Goal: Task Accomplishment & Management: Complete application form

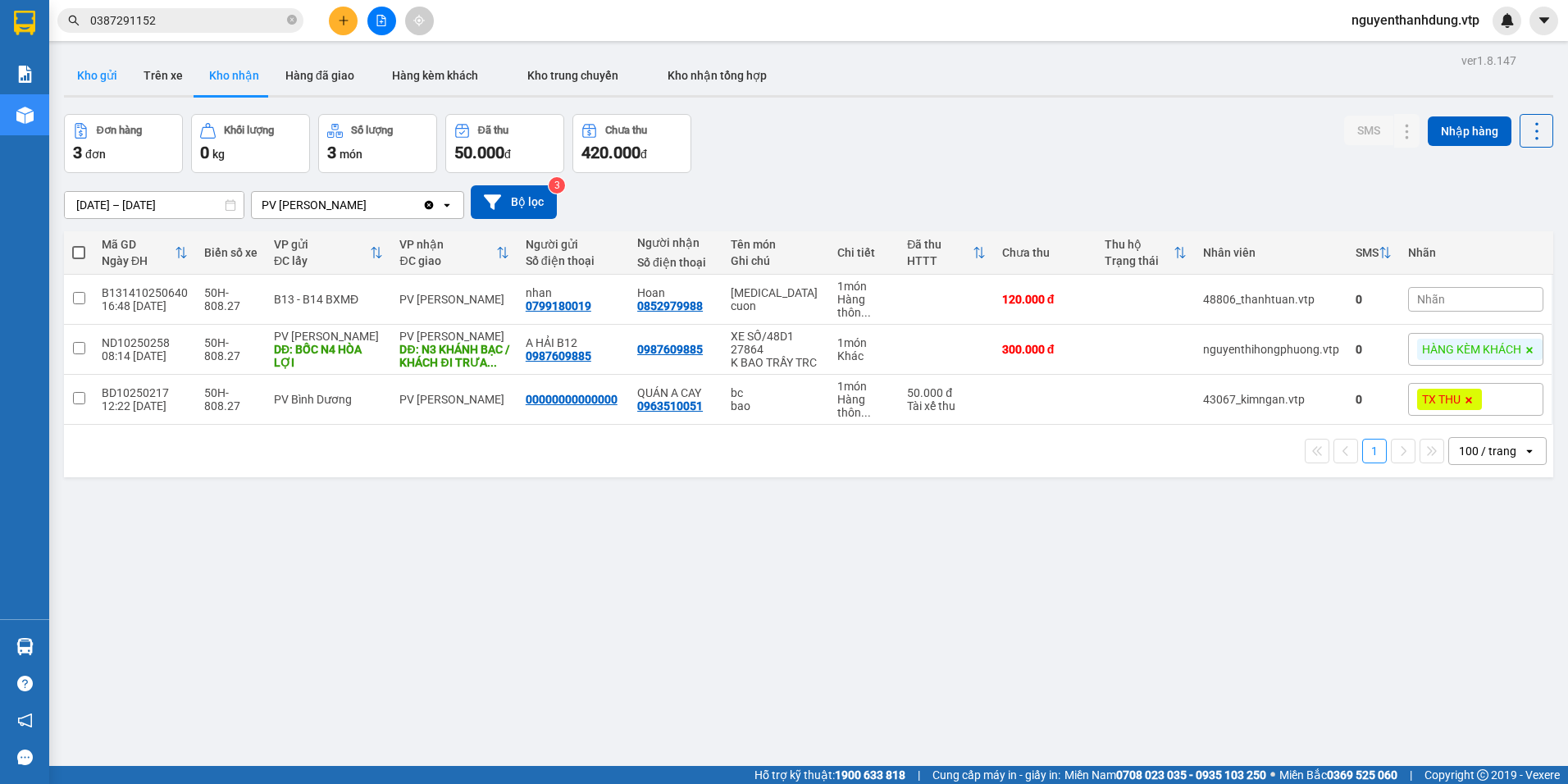
click at [105, 73] on button "Kho gửi" at bounding box center [96, 75] width 67 height 40
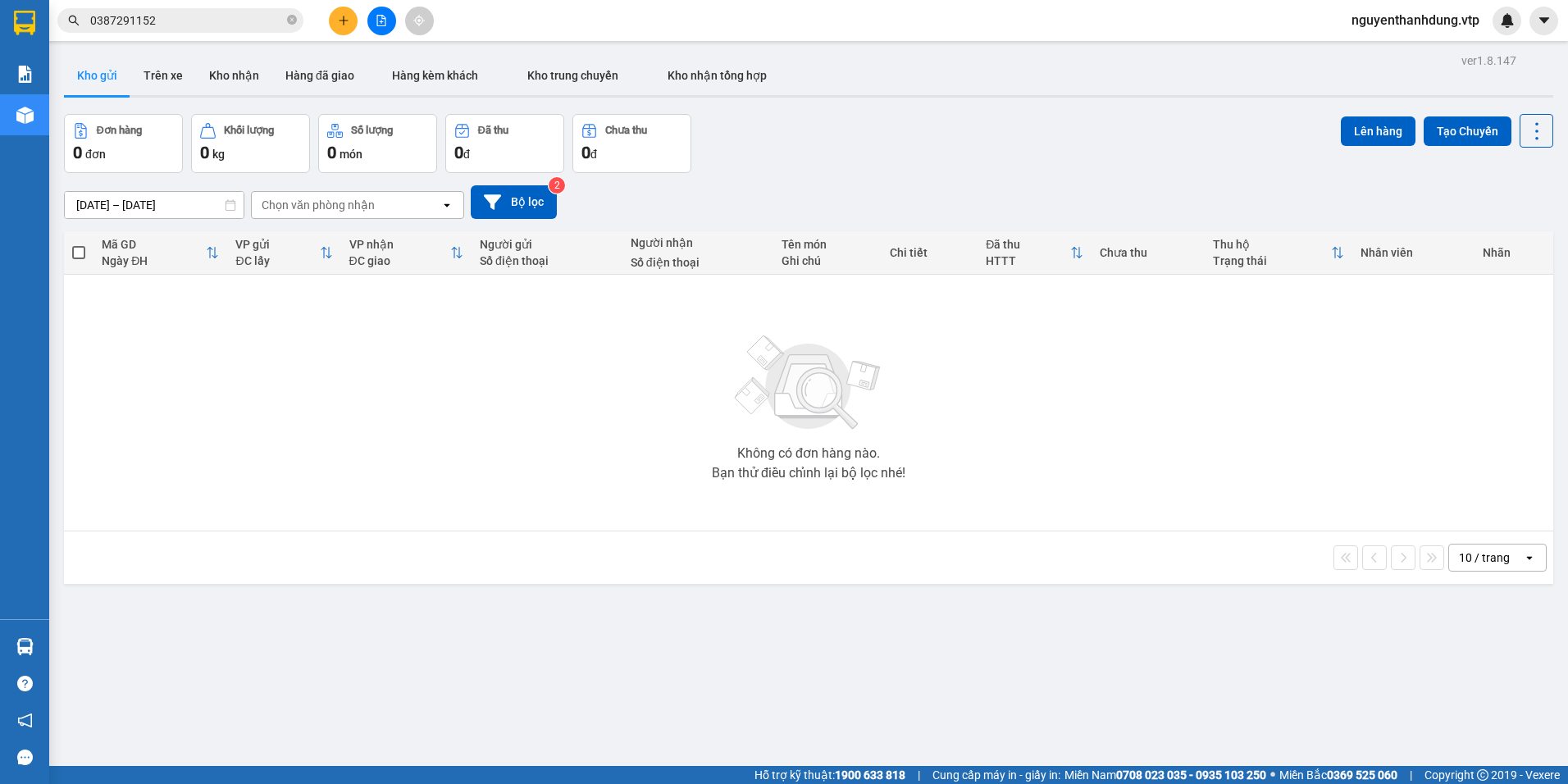
click at [403, 212] on div "Chọn văn phòng nhận" at bounding box center [347, 204] width 189 height 26
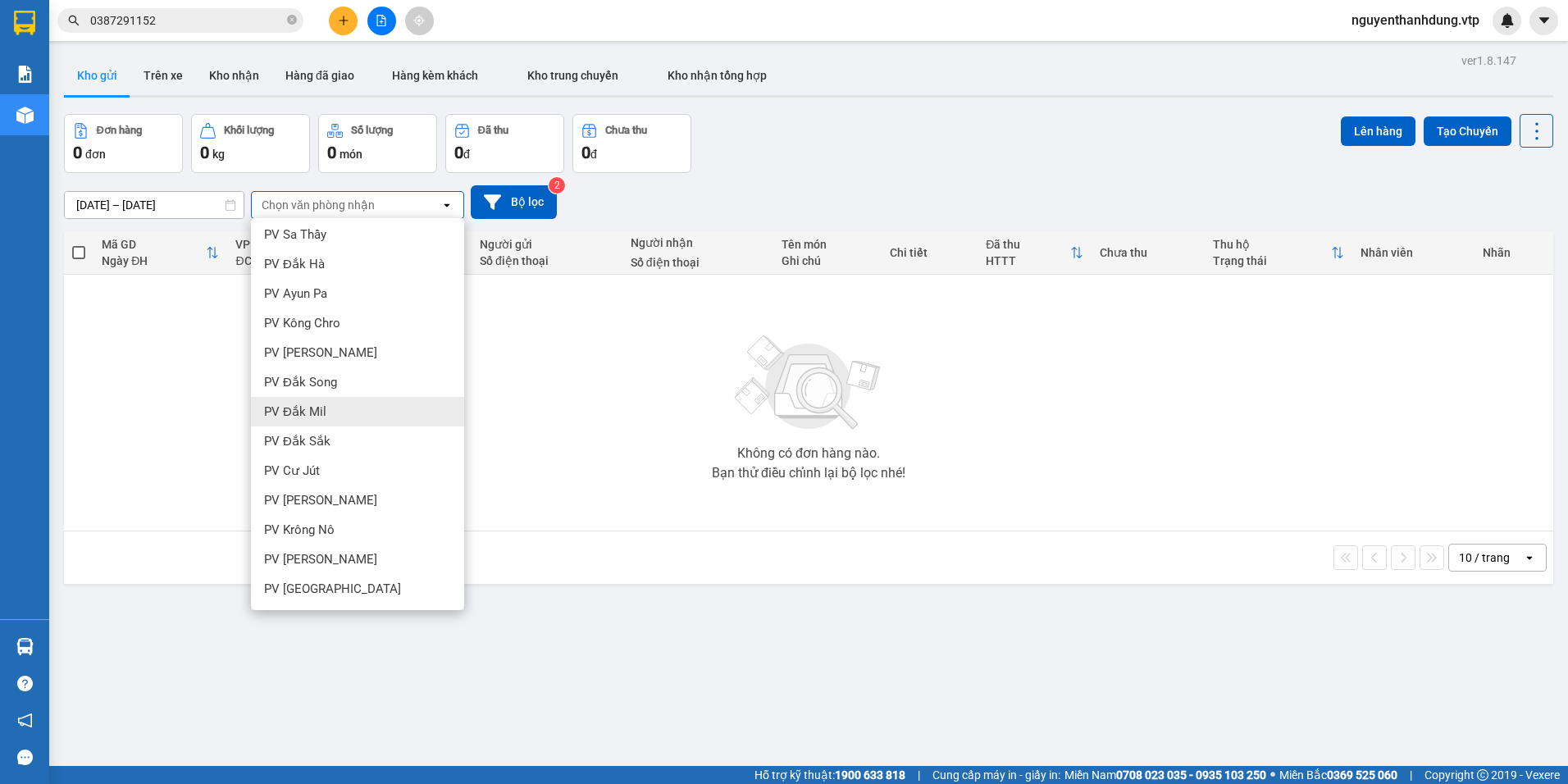
scroll to position [246, 0]
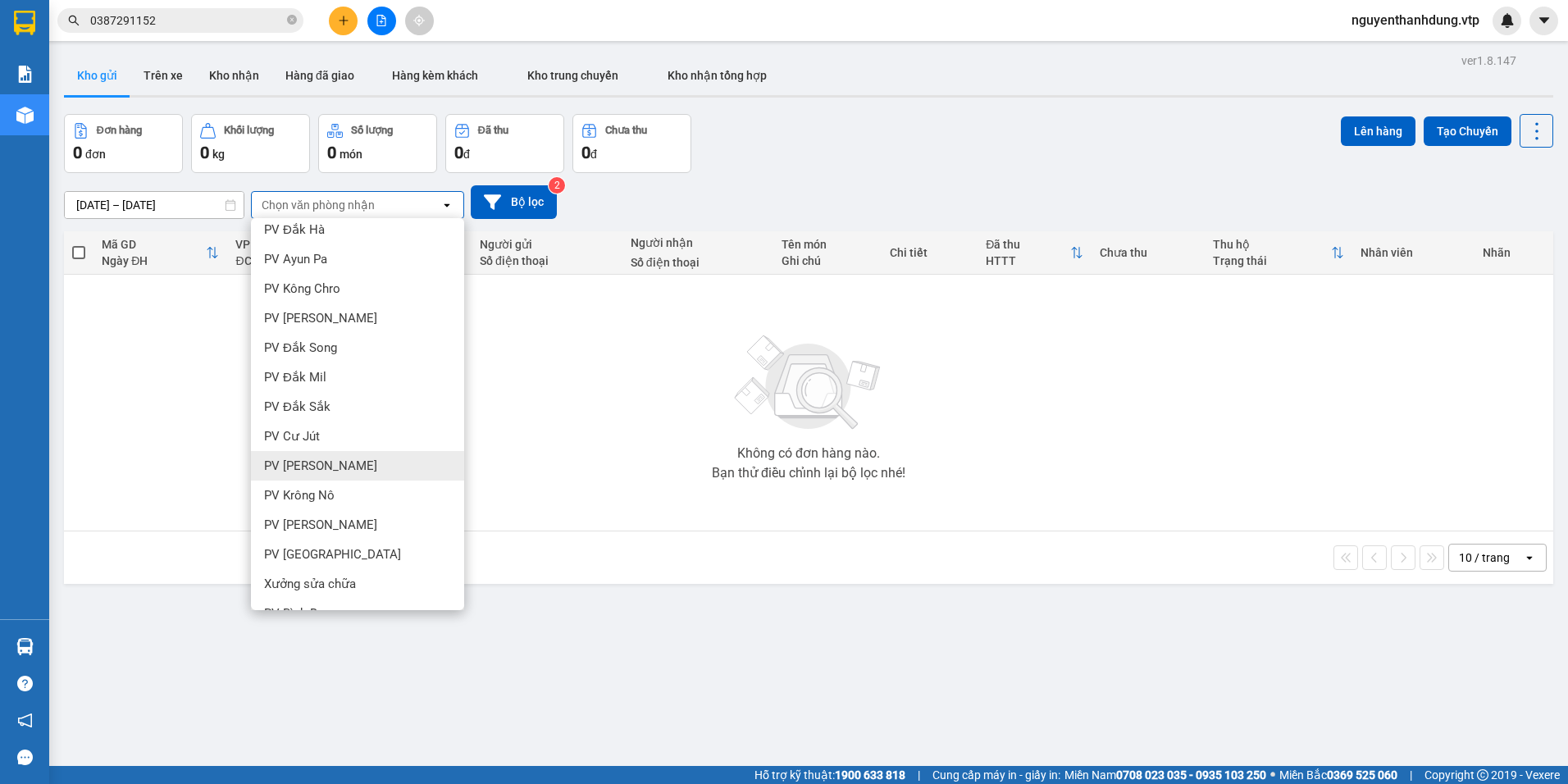
click at [333, 464] on span "PV [PERSON_NAME]" at bounding box center [321, 465] width 113 height 17
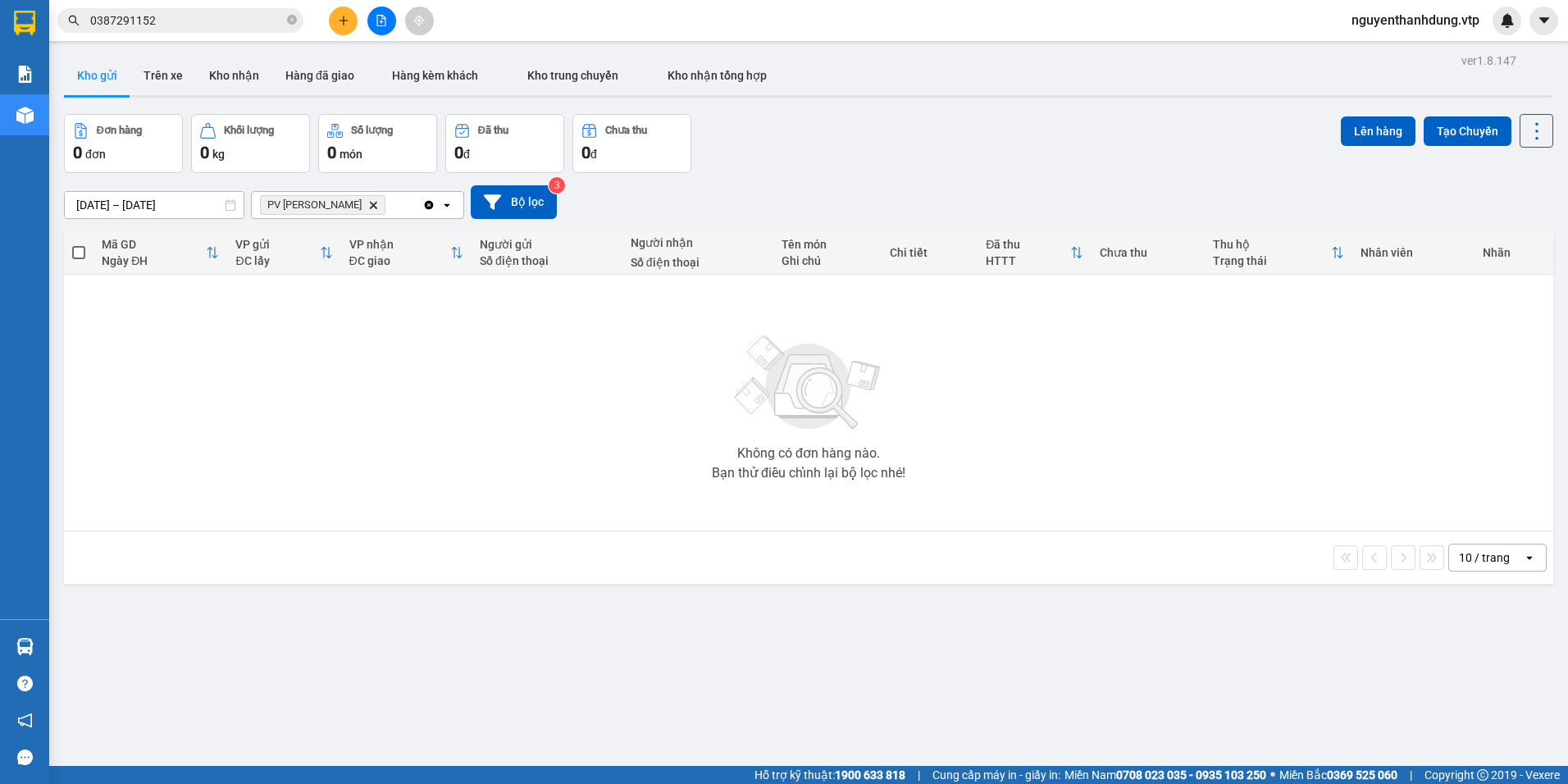
click at [353, 26] on button at bounding box center [343, 21] width 29 height 29
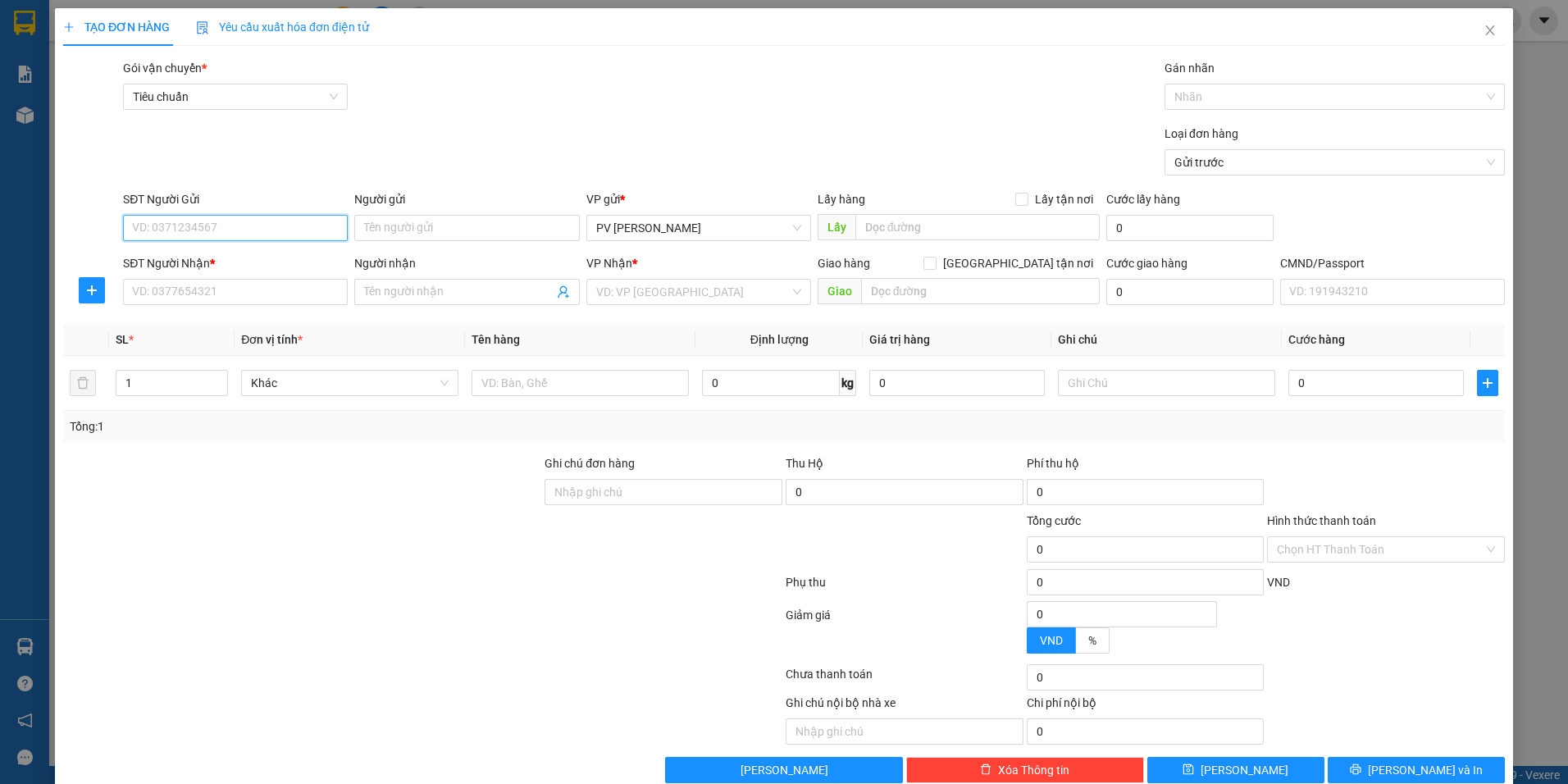
click at [238, 231] on input "SĐT Người Gửi" at bounding box center [235, 227] width 224 height 26
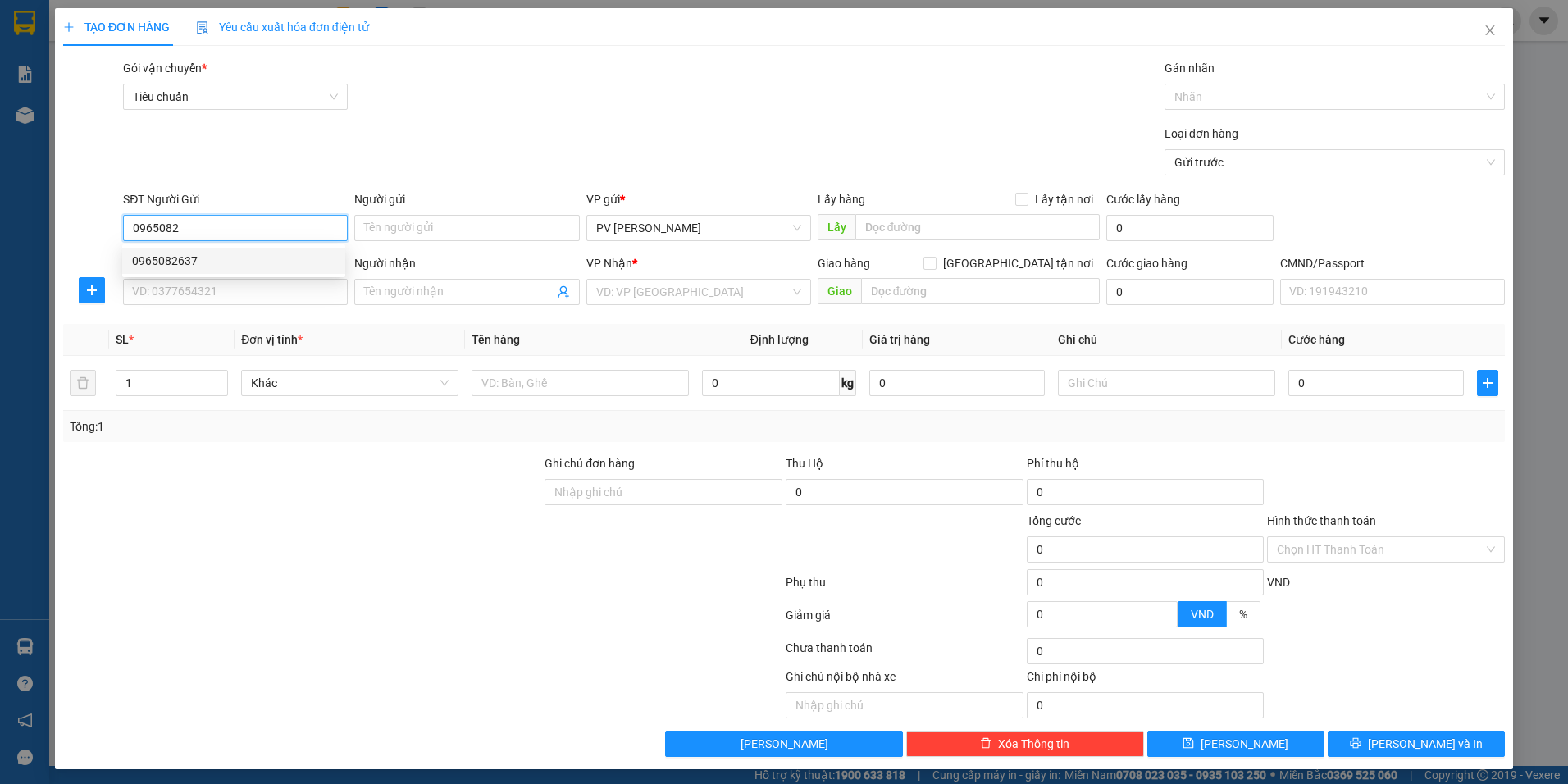
click at [237, 252] on div "0965082637" at bounding box center [233, 261] width 204 height 18
type input "0965082637"
type input "0376038361"
type input "HIÊN"
type input "NGÃ 4 ĐẤT THÁNH ( gọi trc 30p )"
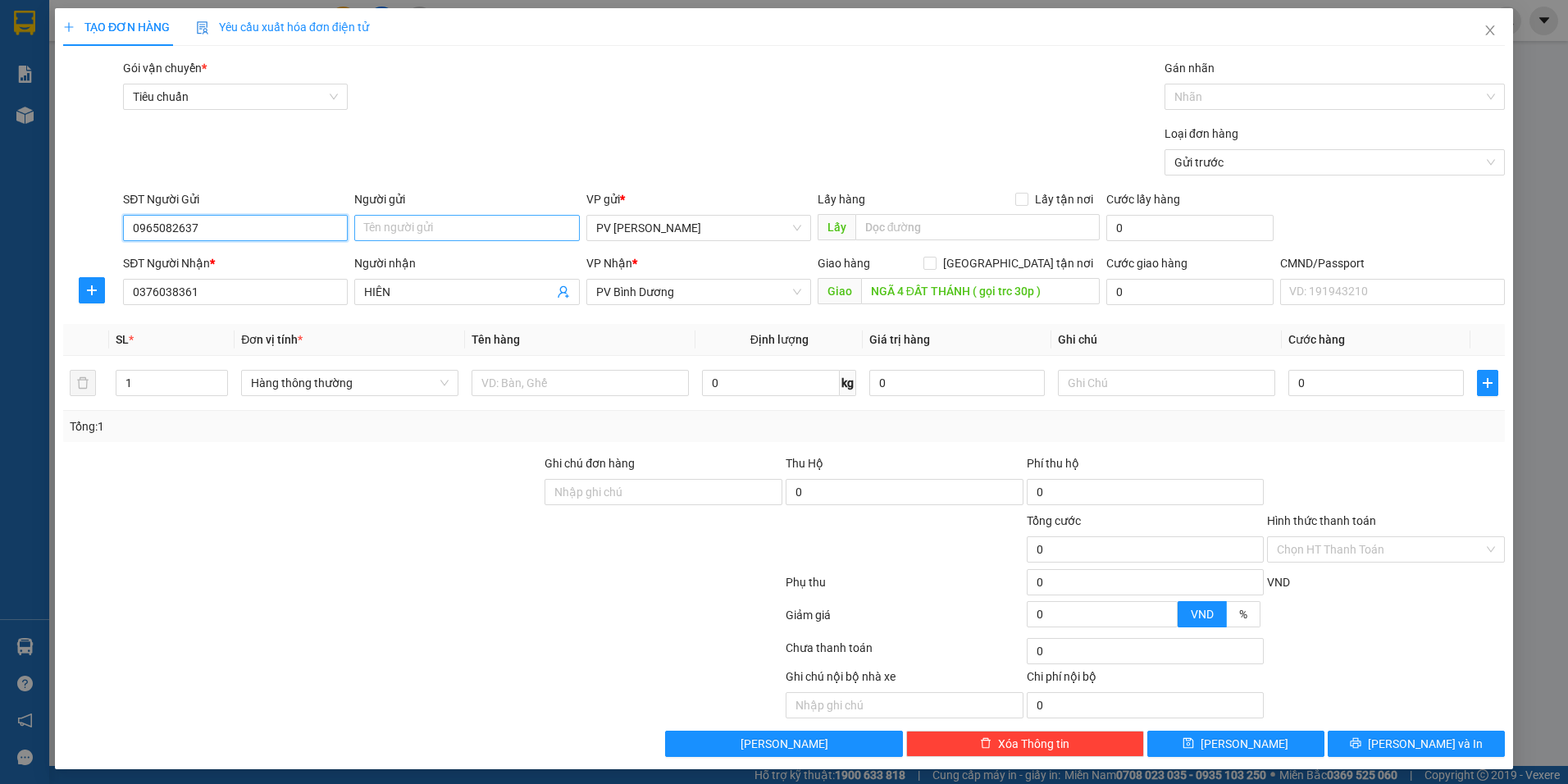
type input "0965082637"
click at [392, 229] on input "Người gửi" at bounding box center [467, 227] width 224 height 26
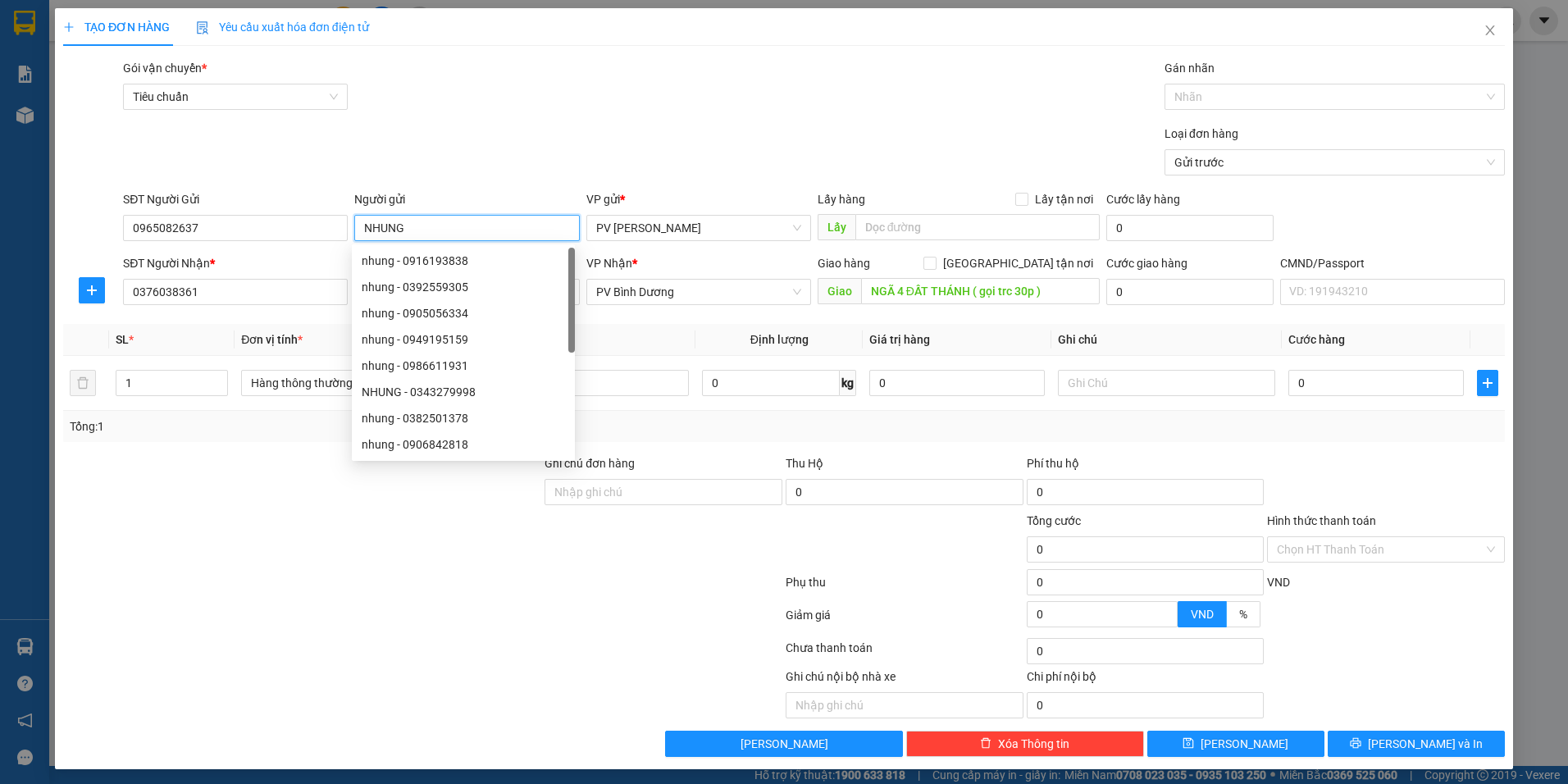
type input "NHUNG"
click at [390, 619] on div at bounding box center [423, 617] width 723 height 33
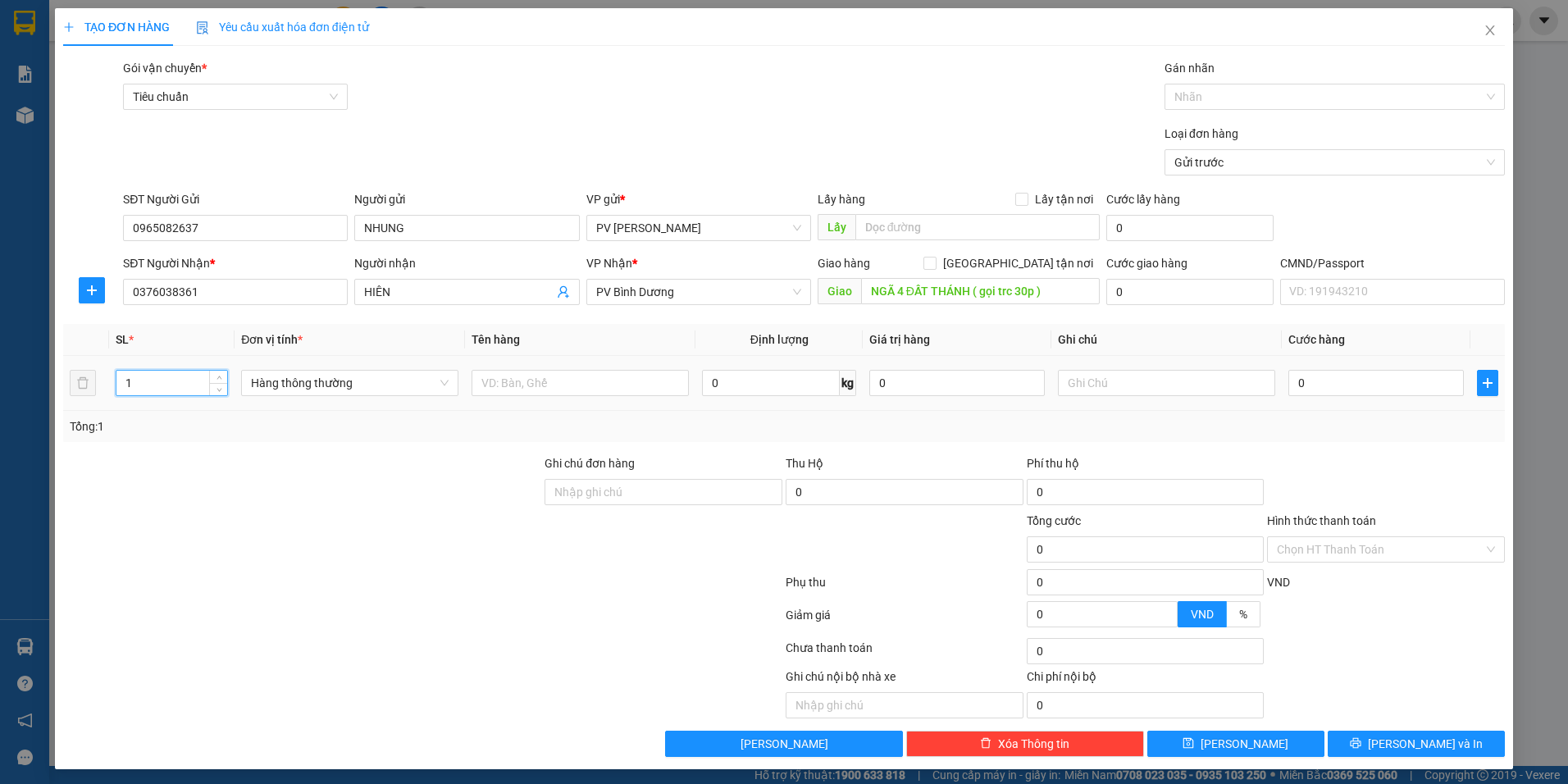
drag, startPoint x: 130, startPoint y: 381, endPoint x: 86, endPoint y: 406, distance: 50.6
click at [86, 406] on tr "1 Hàng thông thường 0 kg 0 0" at bounding box center [784, 383] width 1442 height 55
type input "2"
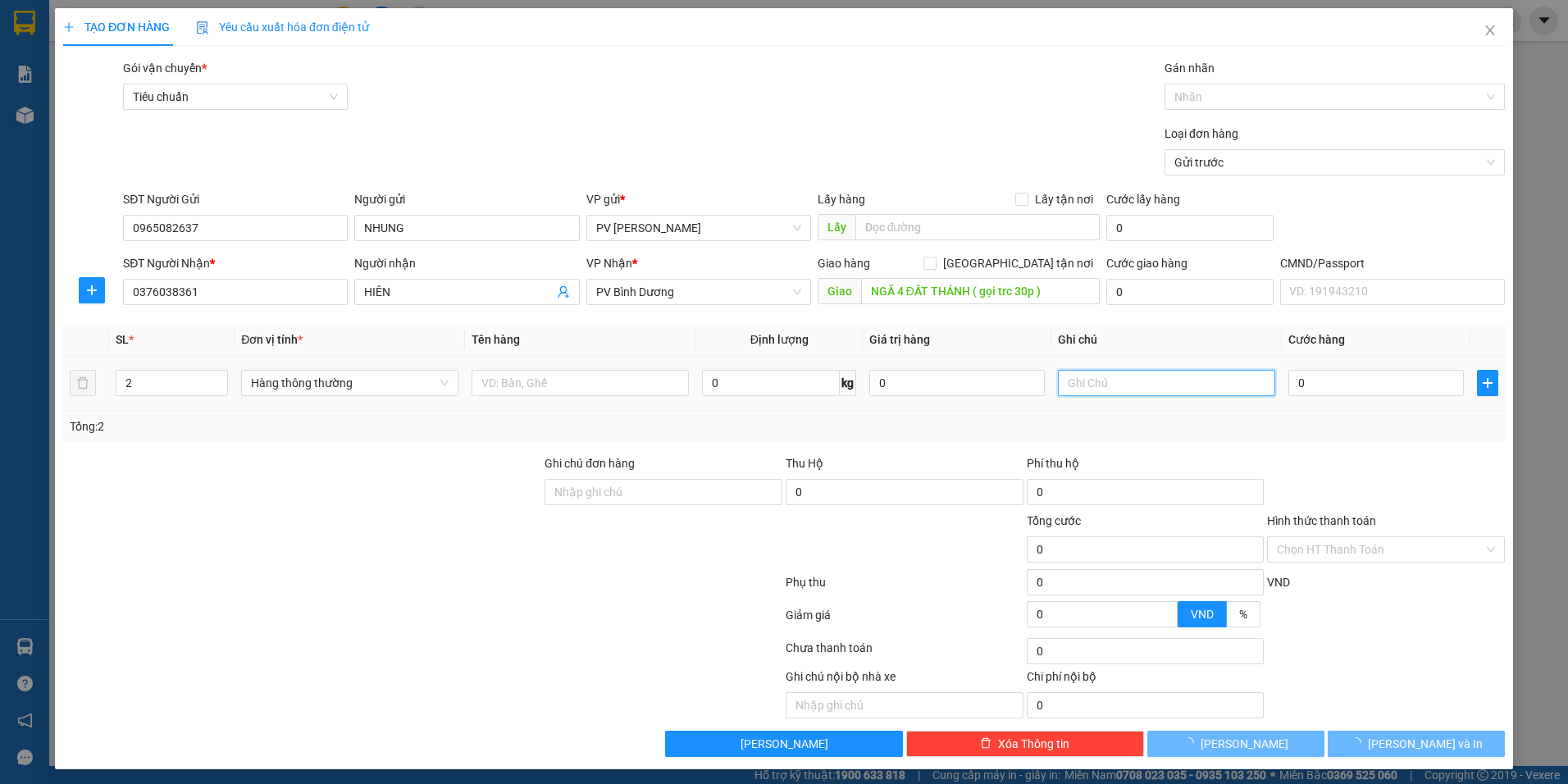
click at [1126, 387] on input "text" at bounding box center [1167, 383] width 217 height 26
type input "BAO"
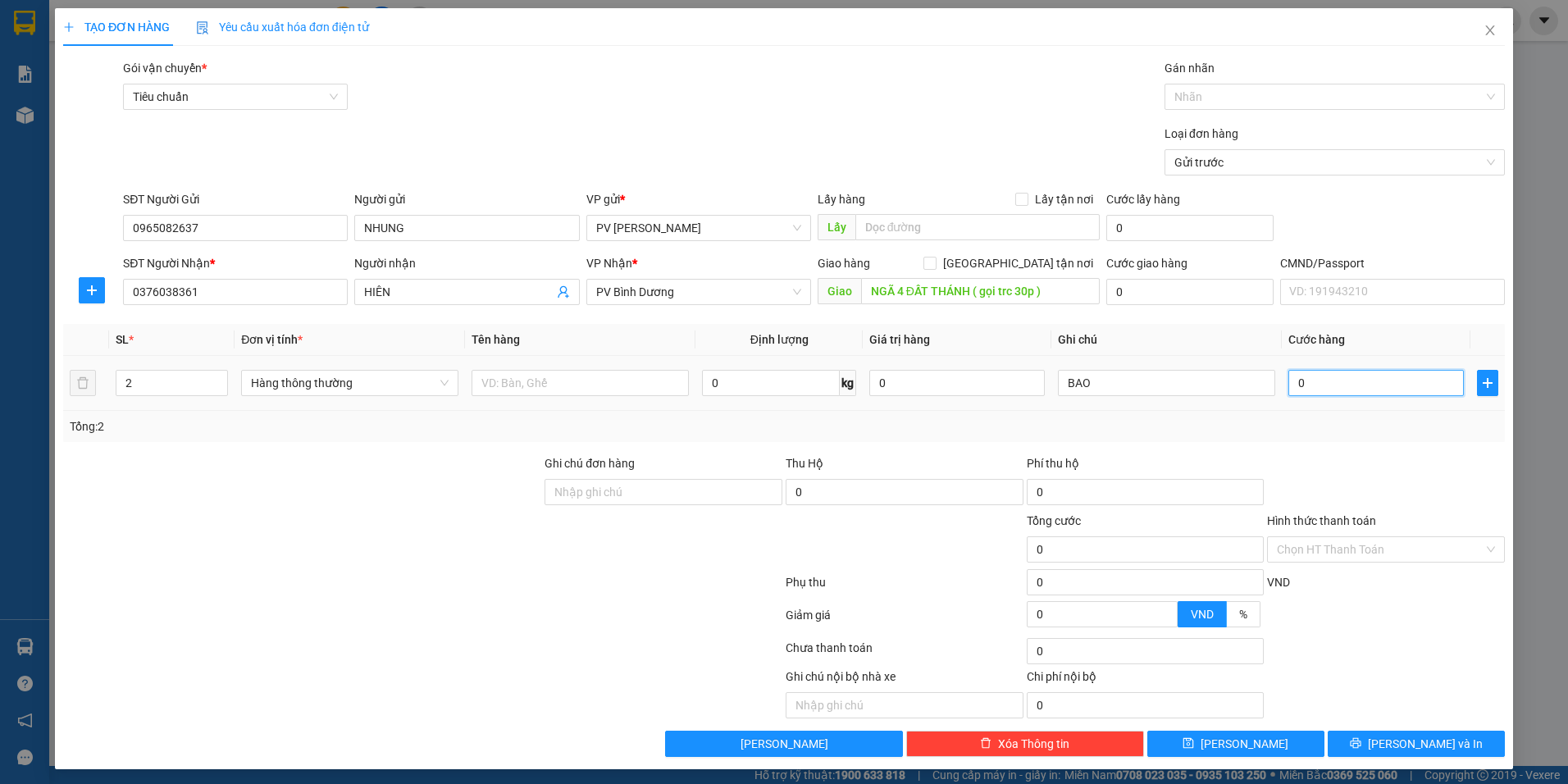
click at [1317, 392] on input "0" at bounding box center [1376, 383] width 176 height 26
type input "1"
type input "15"
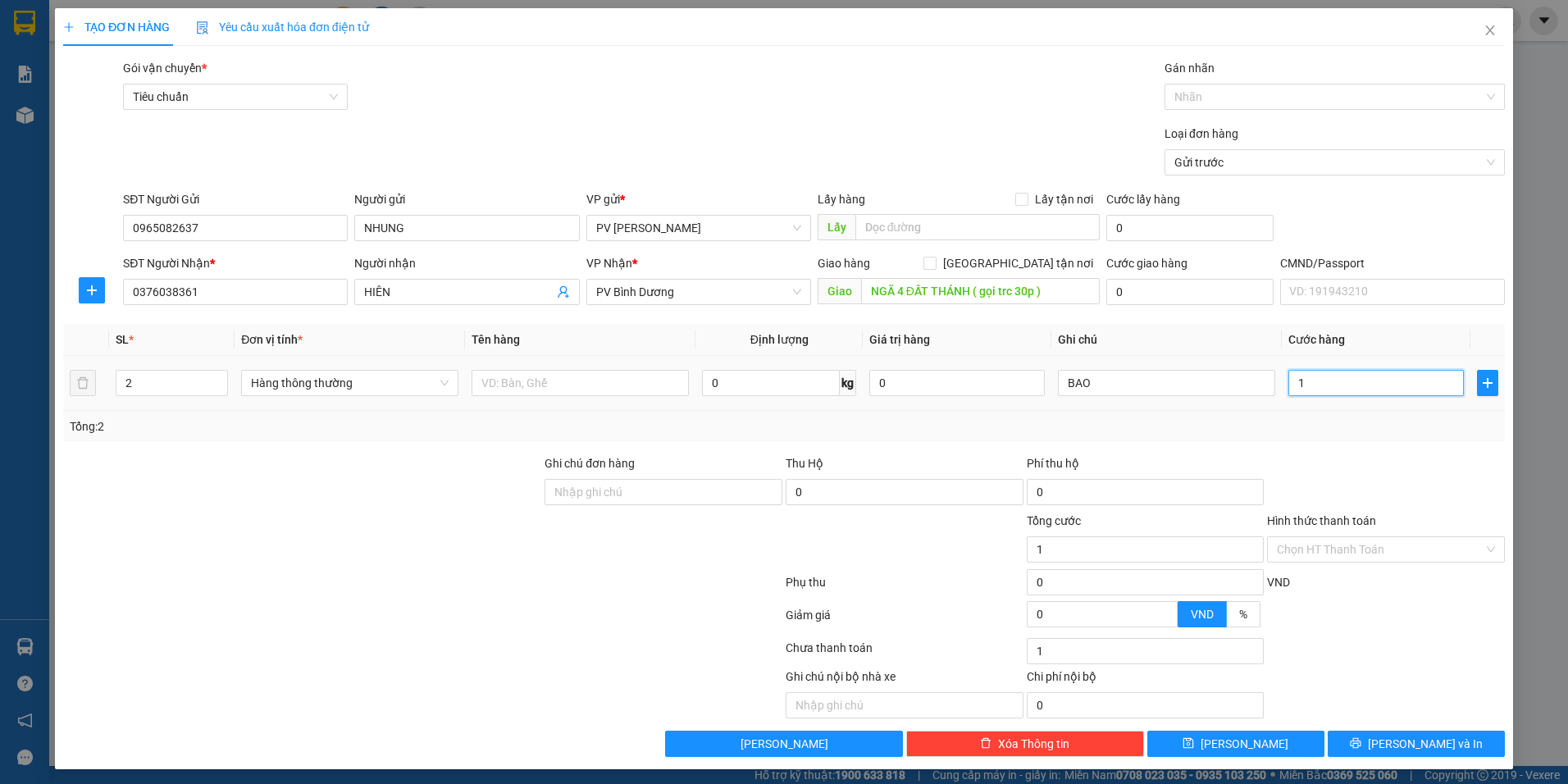
type input "15"
type input "150"
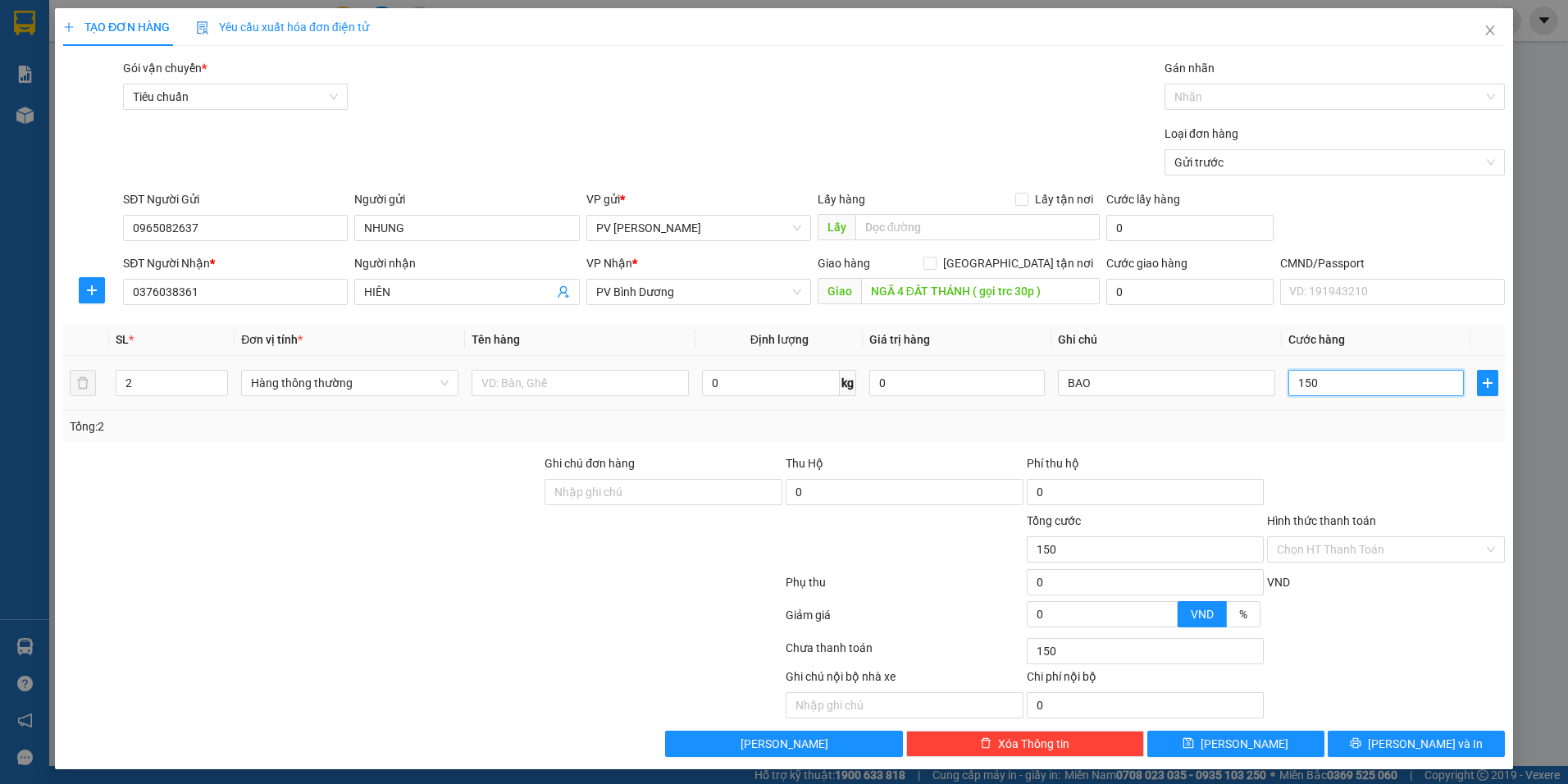
type input "1.500"
type input "15.000"
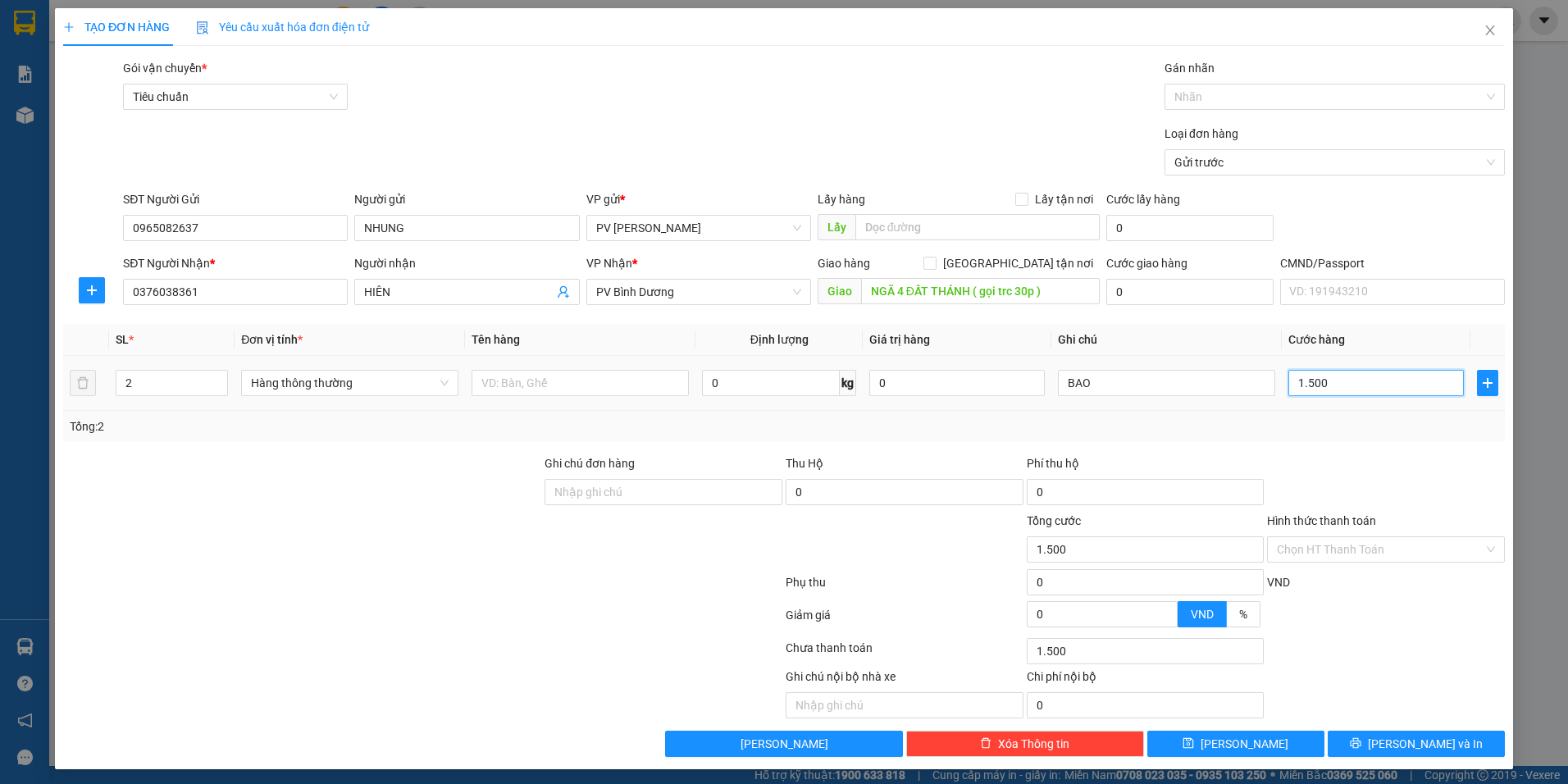
type input "15.000"
type input "150.000"
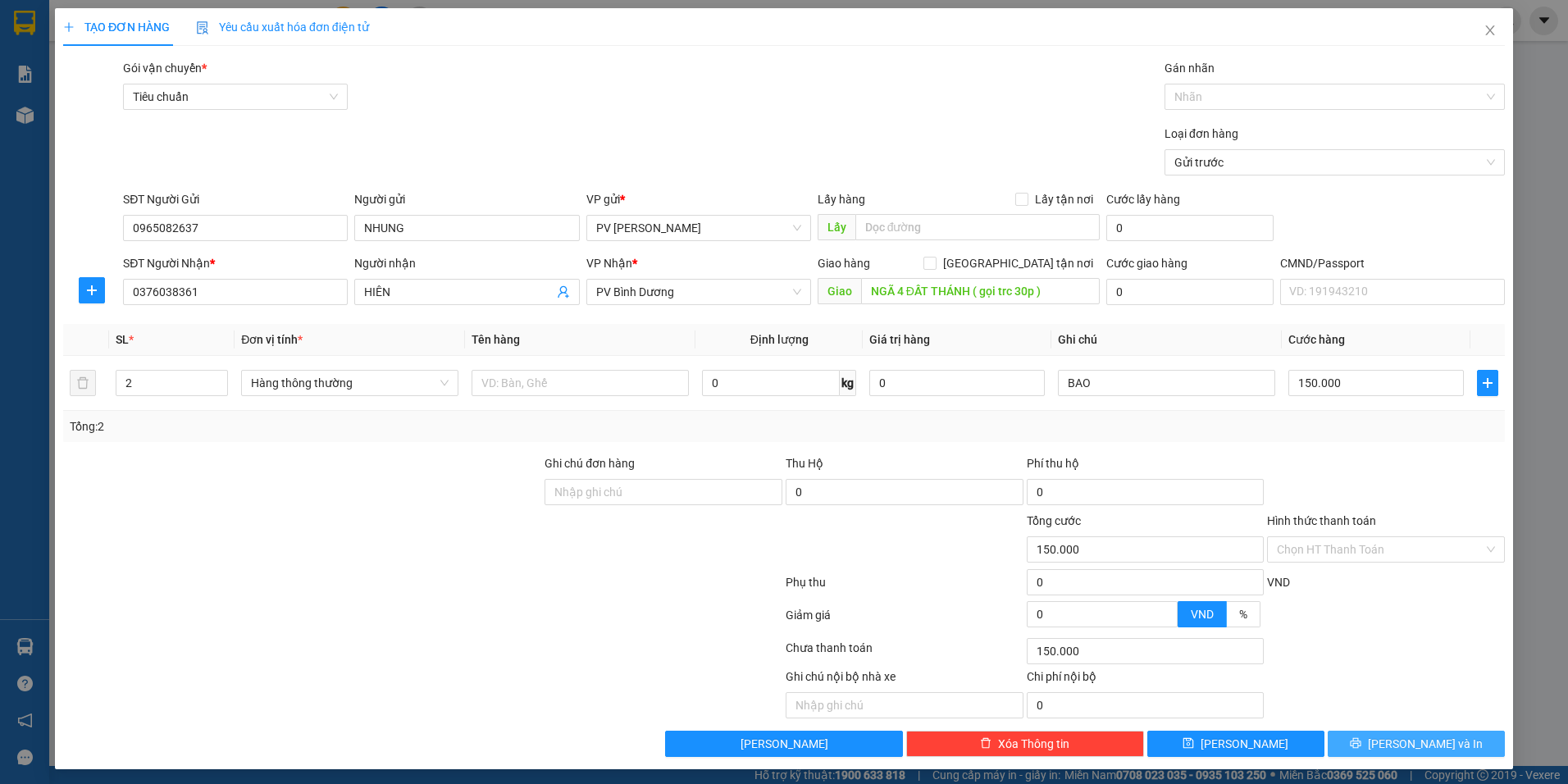
click at [1365, 742] on button "[PERSON_NAME] và In" at bounding box center [1416, 743] width 177 height 26
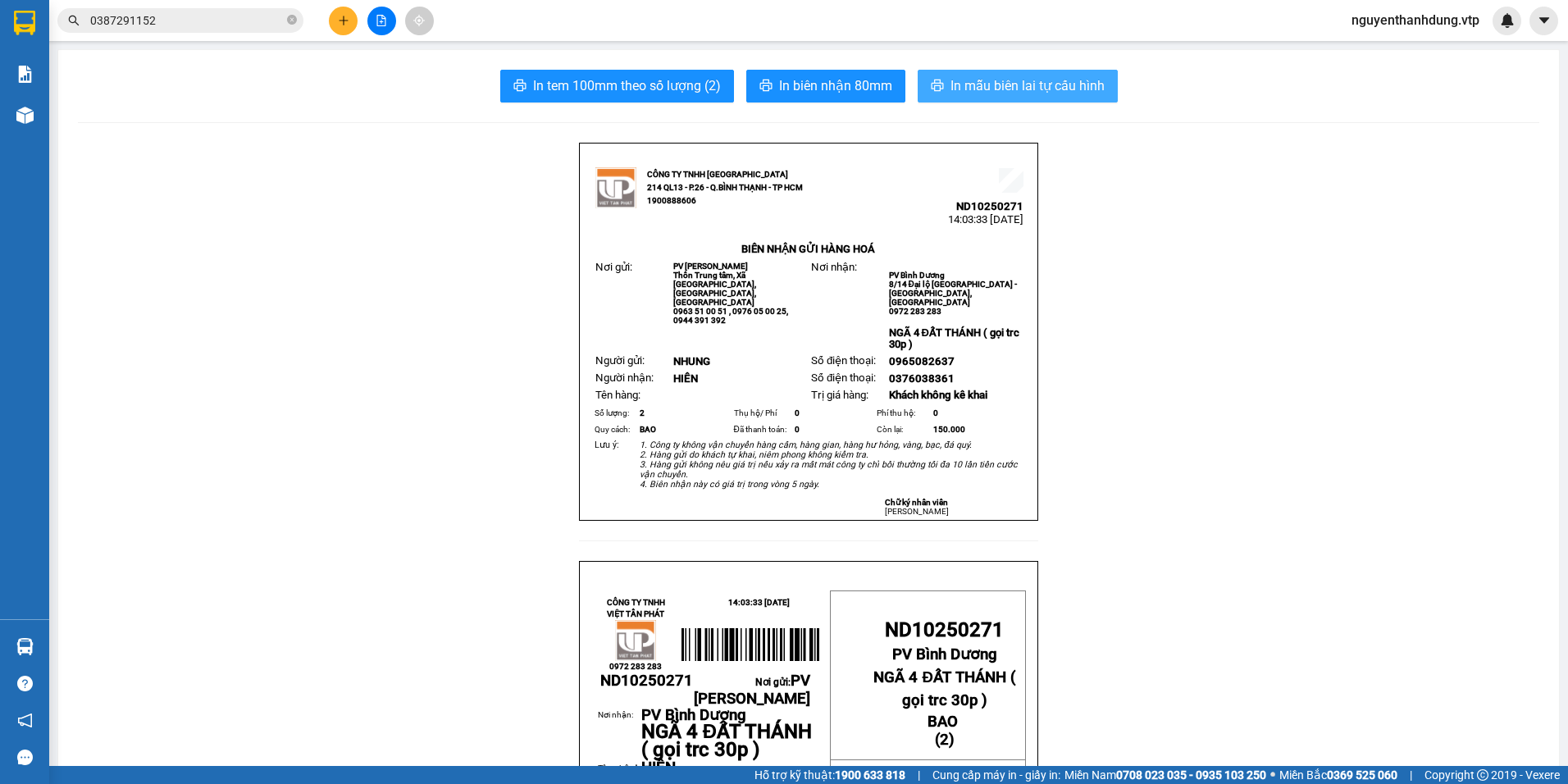
click at [1010, 87] on span "In mẫu biên lai tự cấu hình" at bounding box center [1027, 85] width 154 height 21
